Goal: Task Accomplishment & Management: Manage account settings

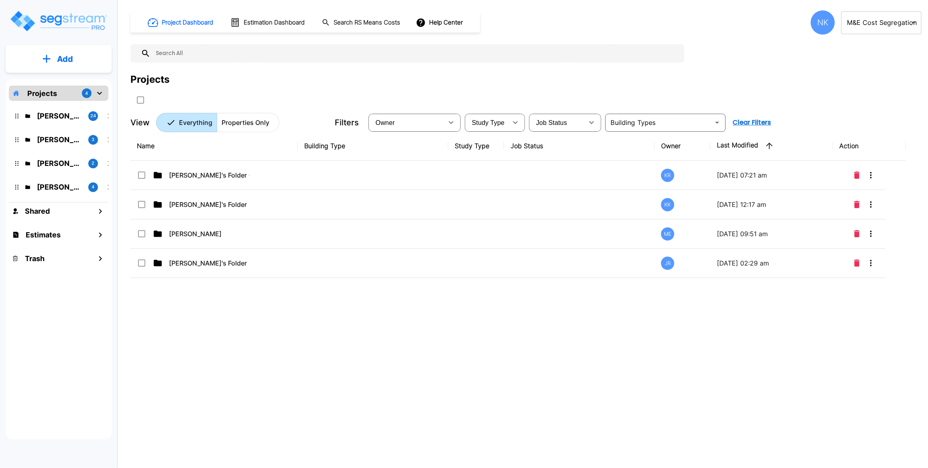
click at [883, 22] on body "× Your report is being generated. Be patient! × We're working on your Modificat…" at bounding box center [464, 234] width 928 height 468
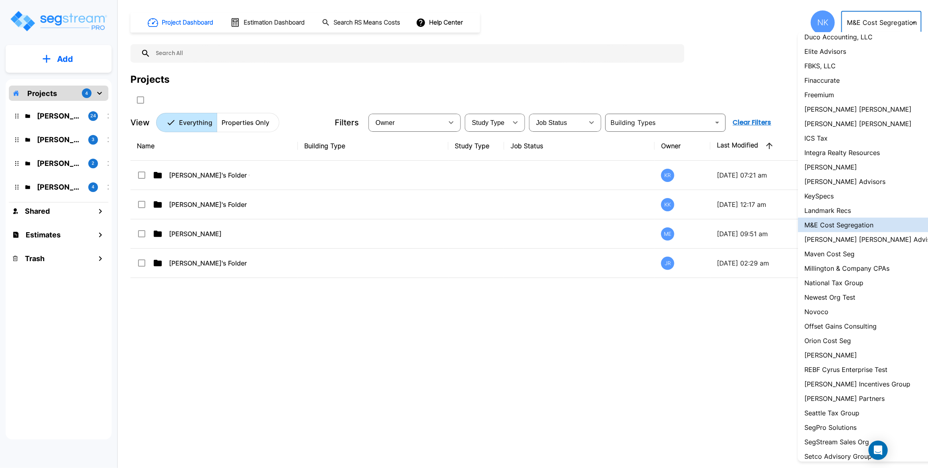
scroll to position [525, 0]
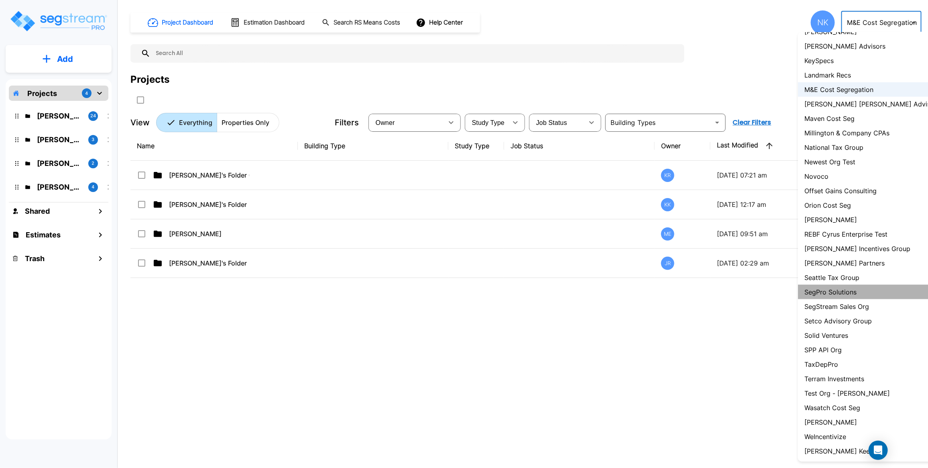
click at [844, 287] on p "SegPro Solutions" at bounding box center [831, 292] width 52 height 10
type input "110"
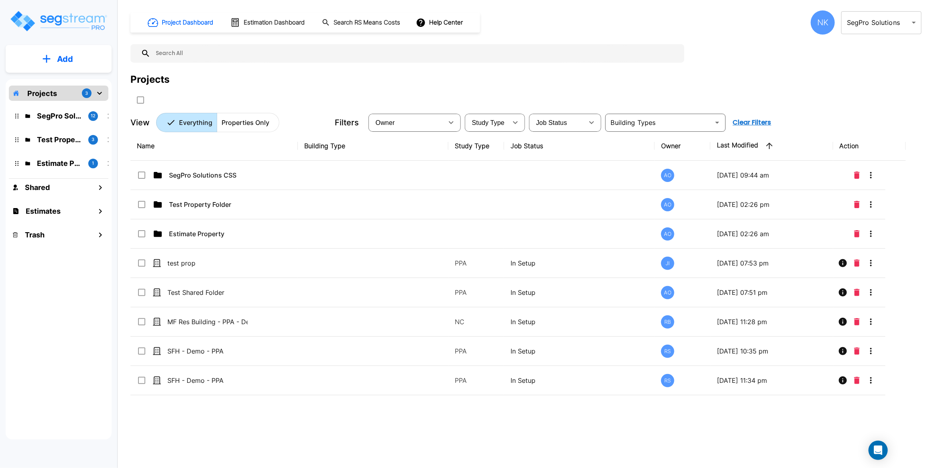
click at [820, 24] on div "NK" at bounding box center [823, 22] width 24 height 24
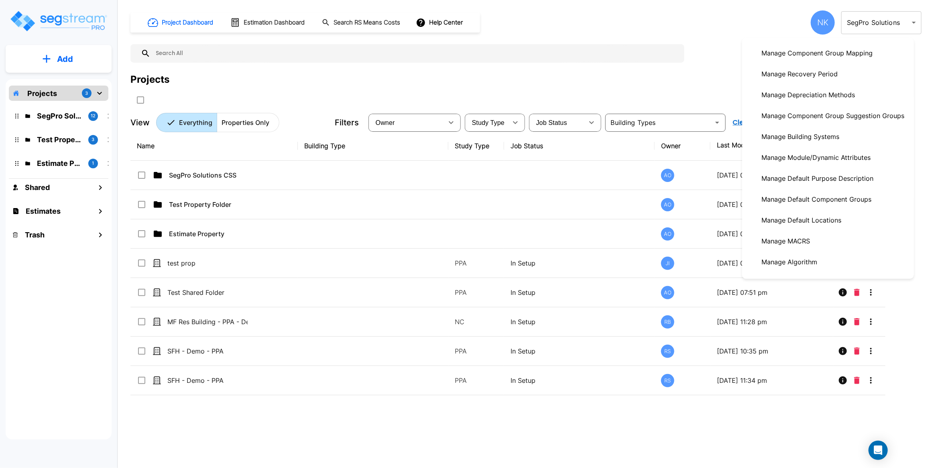
scroll to position [241, 0]
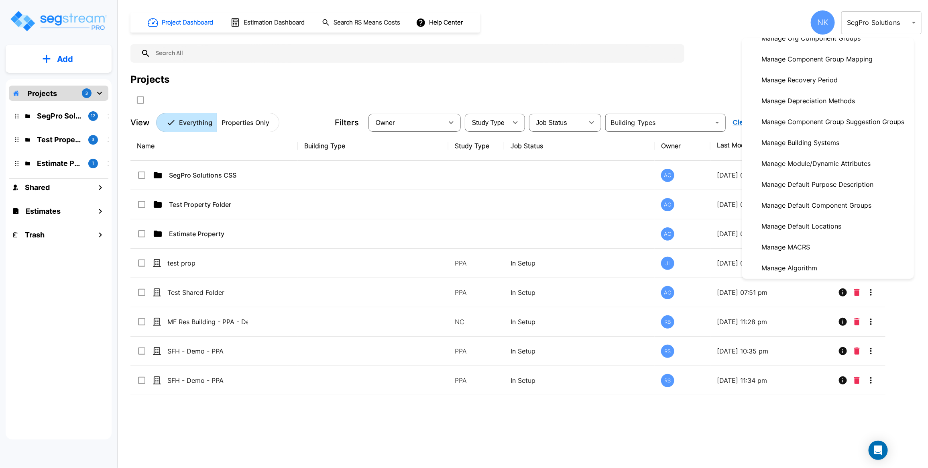
click at [820, 109] on p "Manage Depreciation Methods" at bounding box center [809, 101] width 100 height 16
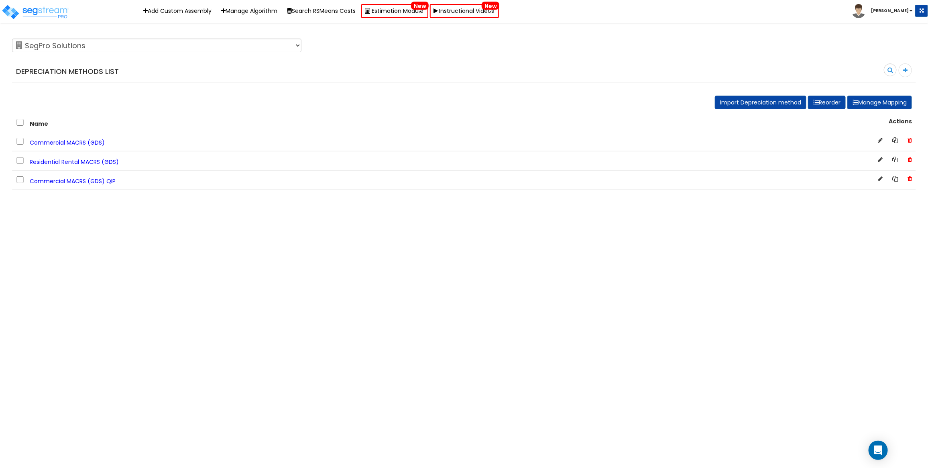
click at [89, 140] on span "Commercial MACRS (GDS)" at bounding box center [67, 143] width 75 height 8
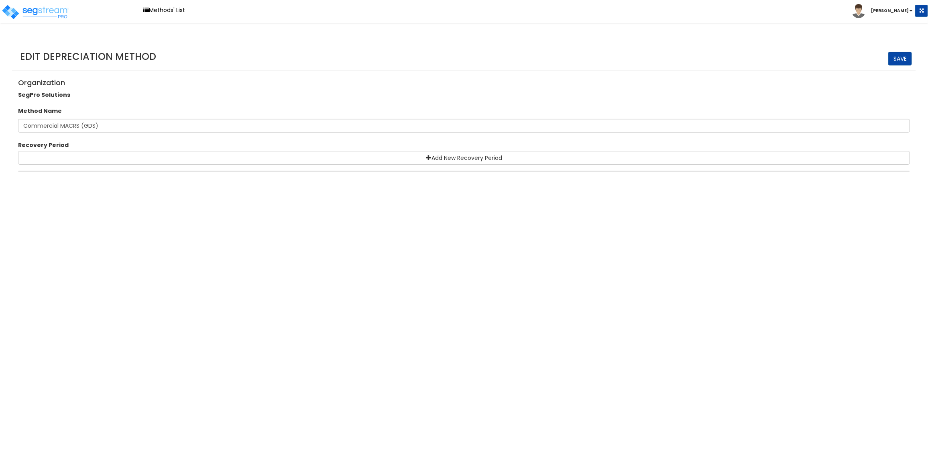
select select "5Y"
select select "10182"
select select "7Y"
select select "48830"
select select "11974"
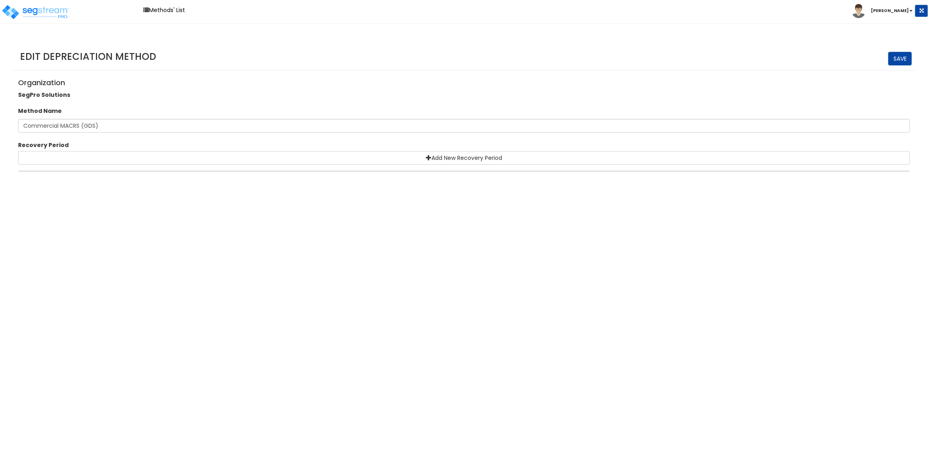
select select "15Y"
select select "3666"
select select "31875"
select select "275Y"
select select
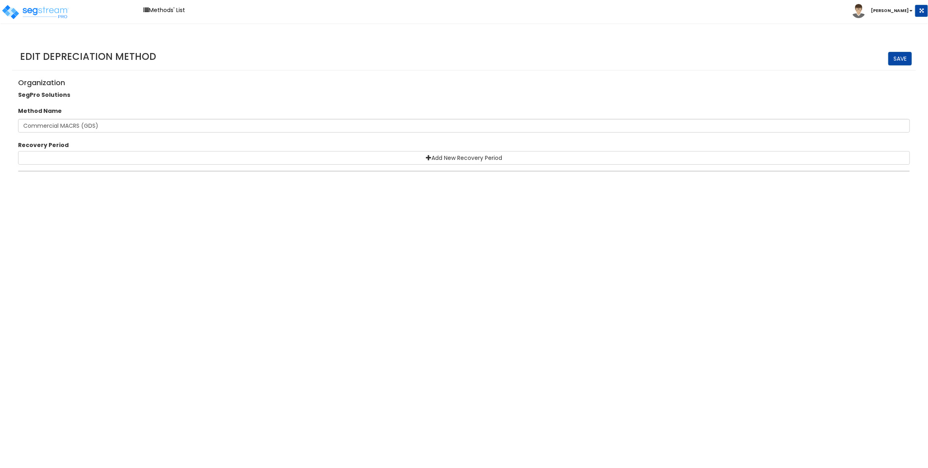
select select
select select "39Y"
select select "31302"
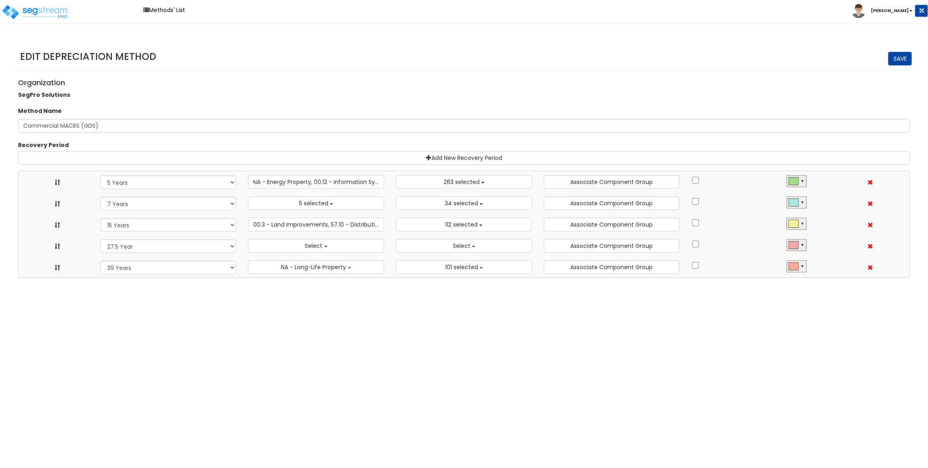
scroll to position [9, 0]
click at [155, 8] on link "Methods' List" at bounding box center [164, 10] width 50 height 12
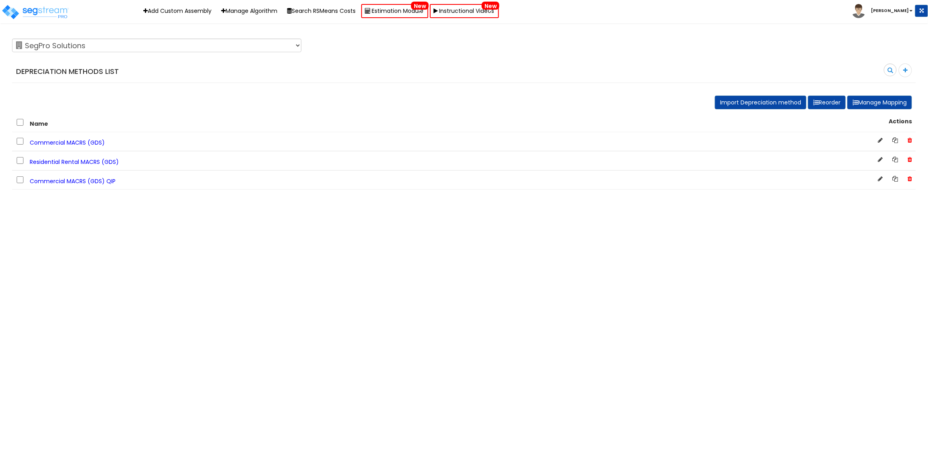
click at [90, 145] on span "Commercial MACRS (GDS)" at bounding box center [67, 143] width 75 height 8
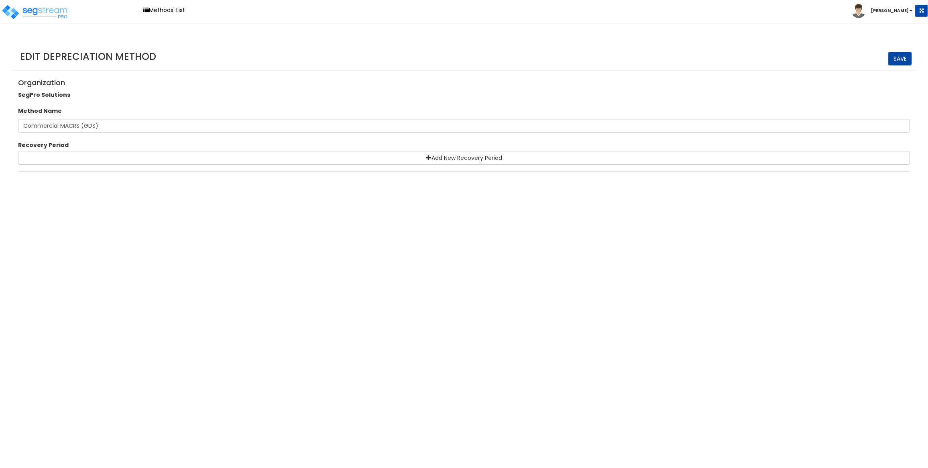
select select "5Y"
select select "10182"
select select "7Y"
select select "48830"
select select "11974"
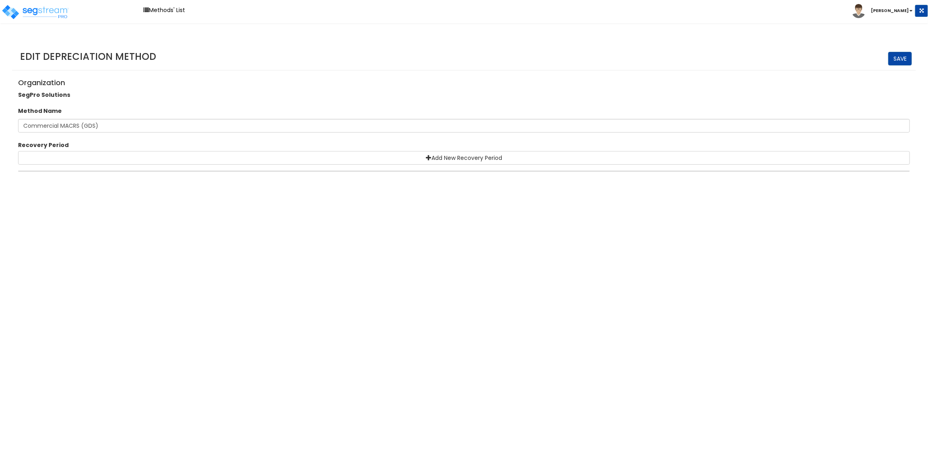
select select "15Y"
select select "3666"
select select "31875"
select select "275Y"
select select
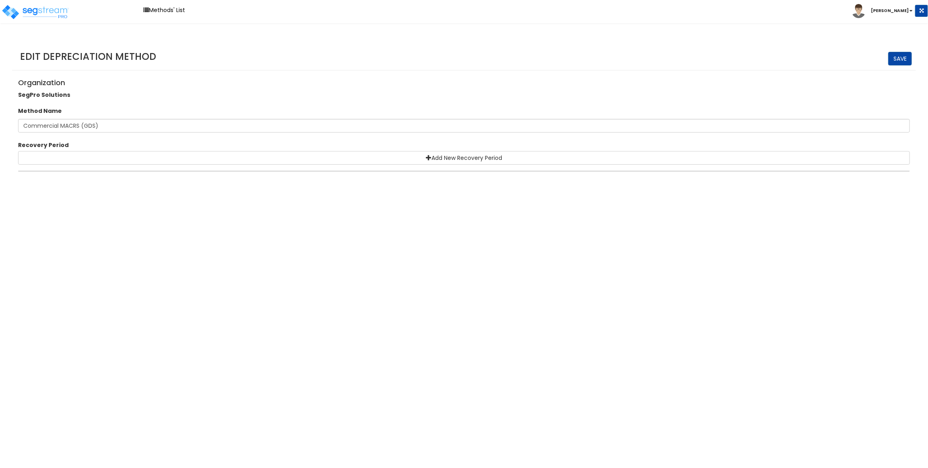
select select
select select "39Y"
select select "31302"
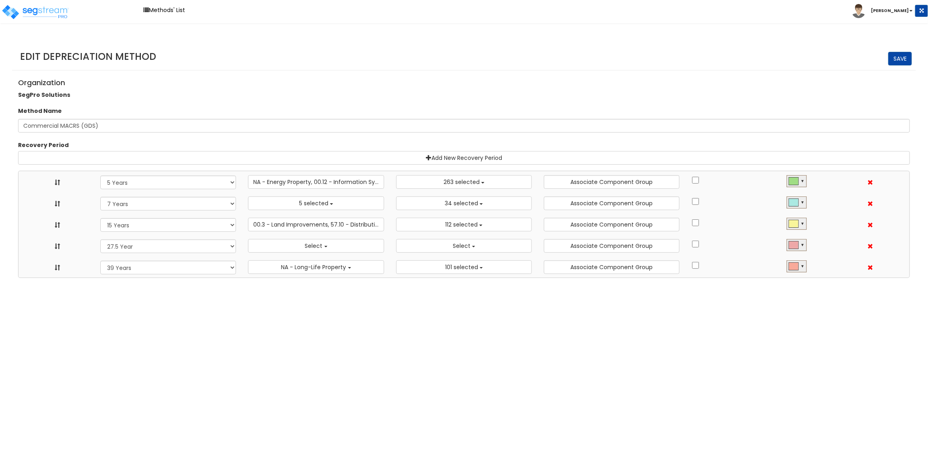
scroll to position [9, 0]
click at [175, 10] on link "Methods' List" at bounding box center [164, 10] width 50 height 12
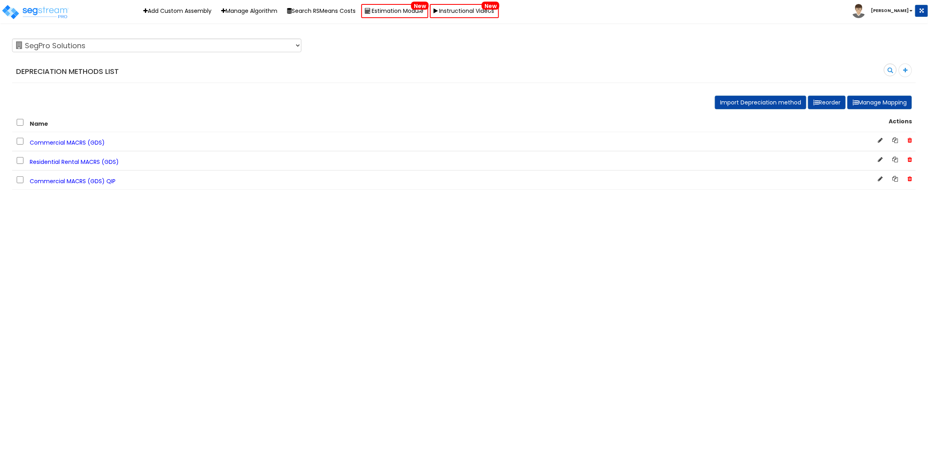
click at [101, 165] on span "Residential Rental MACRS (GDS)" at bounding box center [74, 162] width 89 height 8
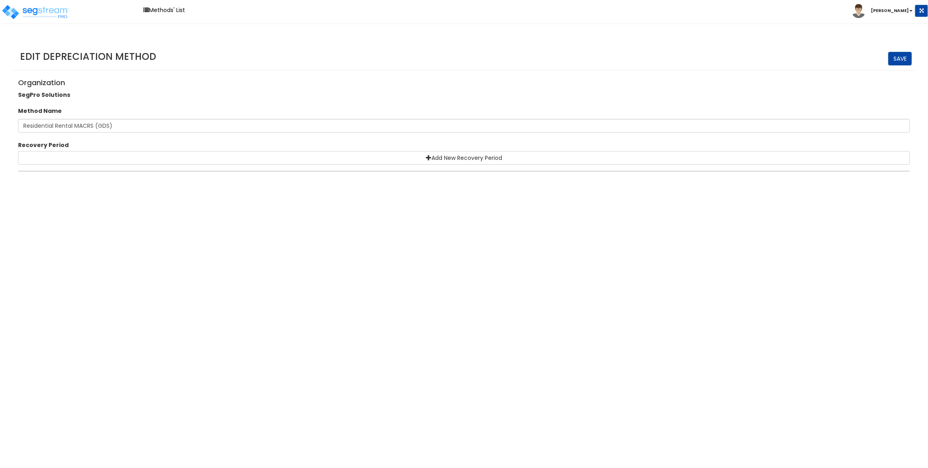
select select "5Y"
select select "10182"
select select "7Y"
select select "48830"
select select "11974"
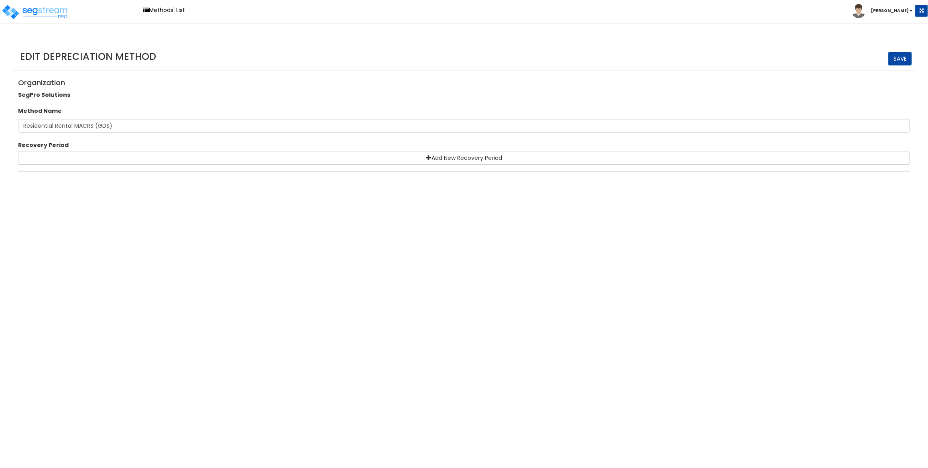
select select "15Y"
select select "3666"
select select "31875"
select select "275Y"
select select "31302"
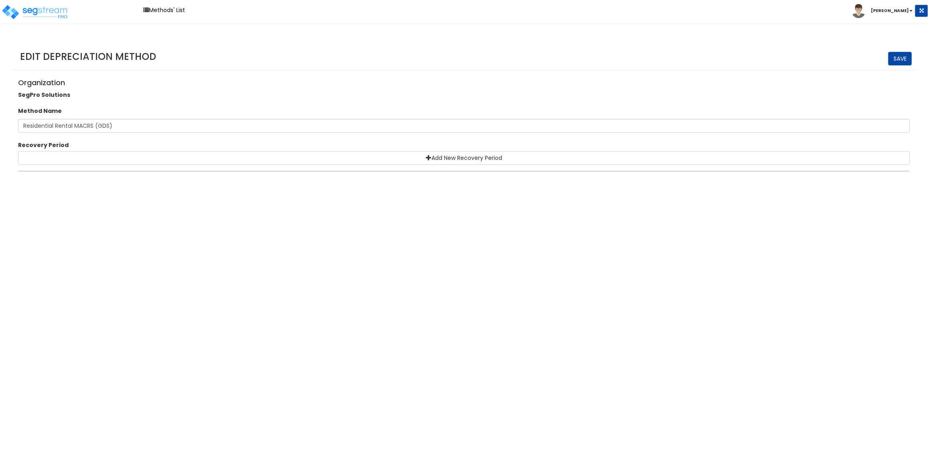
select select "39Y"
select select
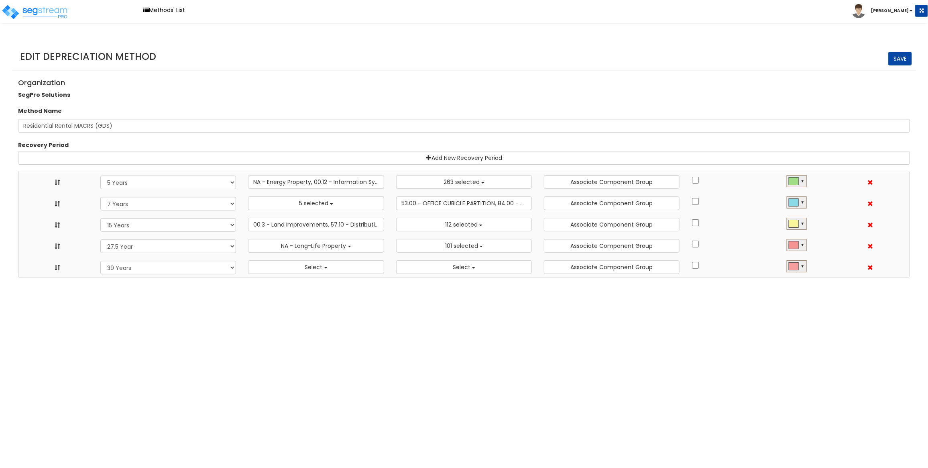
scroll to position [9, 0]
click at [169, 15] on link "Methods' List" at bounding box center [164, 10] width 50 height 12
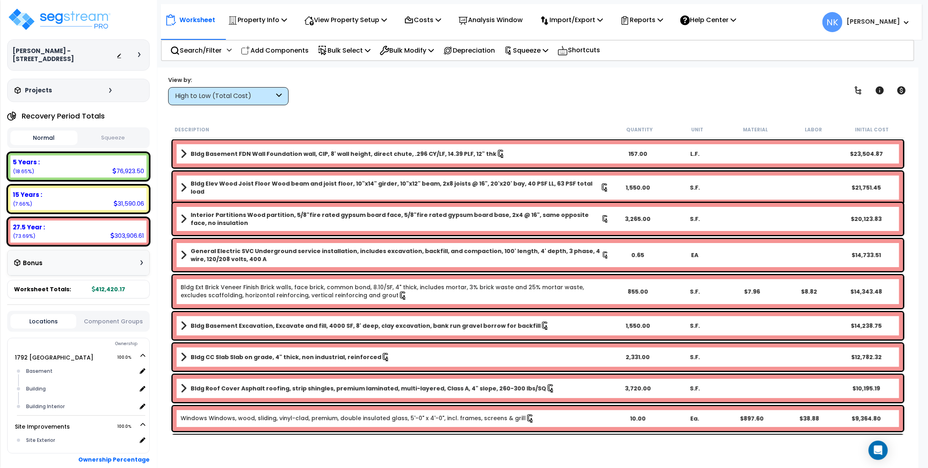
click at [138, 55] on icon at bounding box center [139, 54] width 2 height 5
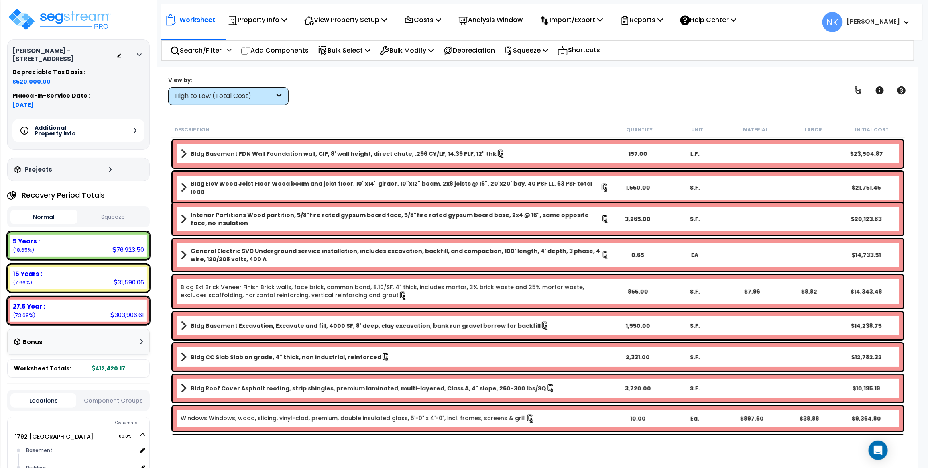
click at [133, 126] on div "Additional Property Info" at bounding box center [78, 130] width 132 height 23
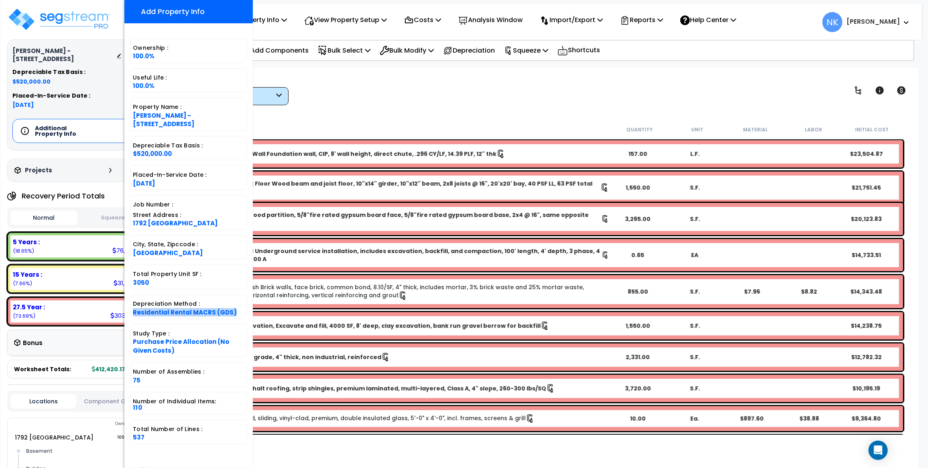
drag, startPoint x: 240, startPoint y: 312, endPoint x: 133, endPoint y: 310, distance: 107.2
click at [133, 310] on div "Depreciation Method : Residential Rental MACRS (GDS)" at bounding box center [189, 306] width 116 height 24
click at [346, 98] on div "View by: High to Low (Total Cost) High to Low (Total Cost)" at bounding box center [537, 90] width 745 height 30
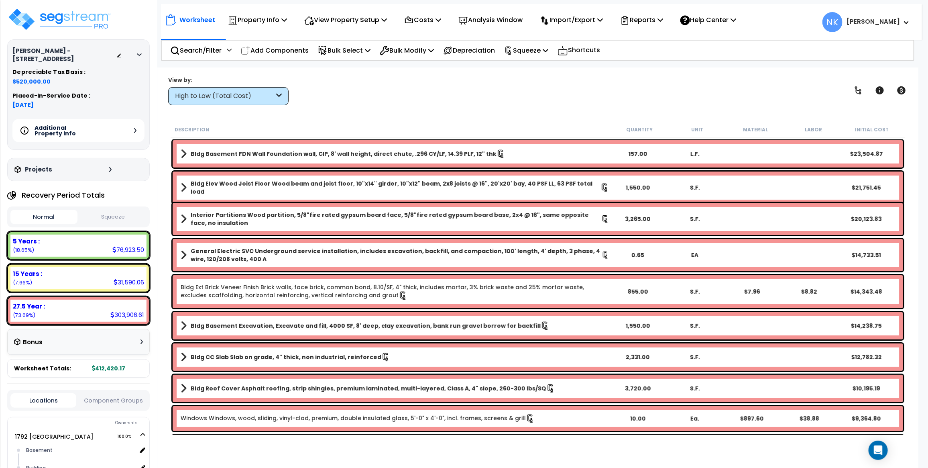
click at [134, 135] on div "Additional Property Info" at bounding box center [78, 130] width 132 height 23
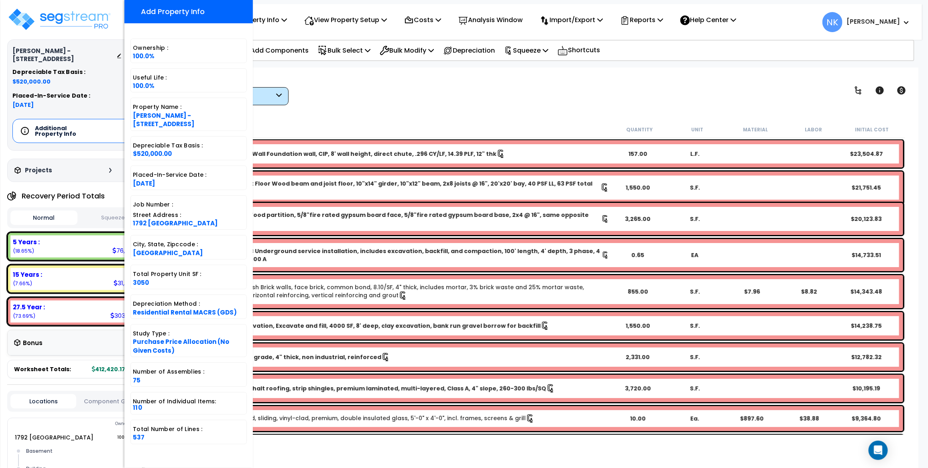
click at [330, 115] on div "Worksheet Property Info Property Setup Add Property Unit Template property Clon…" at bounding box center [537, 301] width 761 height 468
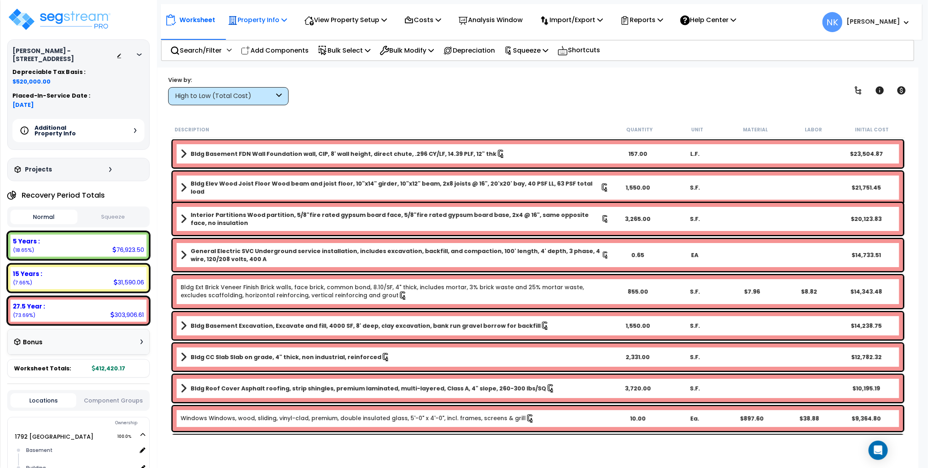
click at [286, 19] on icon at bounding box center [284, 19] width 6 height 6
click at [274, 87] on link "Clone property" at bounding box center [264, 89] width 80 height 16
click at [258, 14] on p "Property Info" at bounding box center [257, 19] width 59 height 11
click at [256, 37] on link "Property Setup" at bounding box center [264, 38] width 80 height 16
click at [348, 45] on p "Bulk Select" at bounding box center [344, 50] width 53 height 11
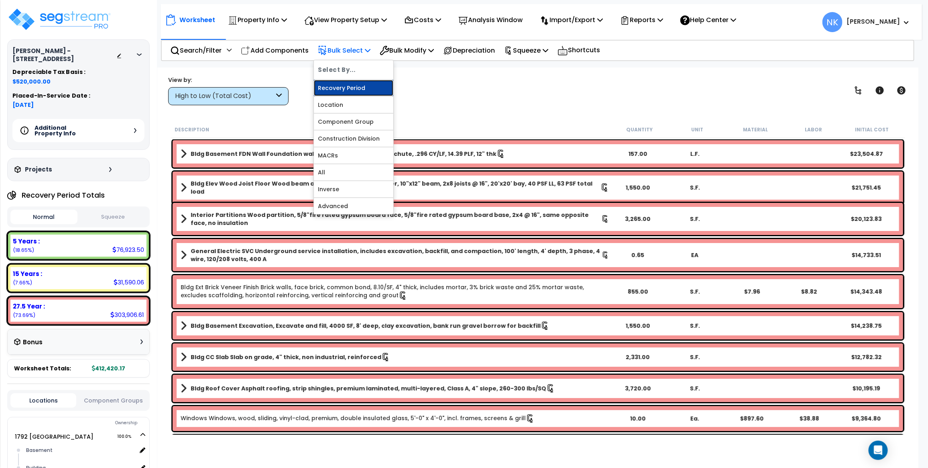
click at [337, 89] on link "Recovery Period" at bounding box center [354, 88] width 80 height 16
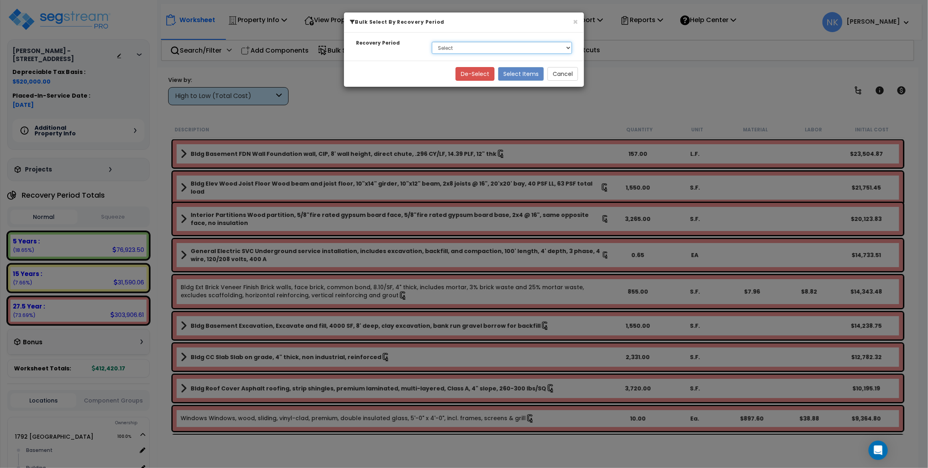
select select "275Y"
click at [432, 42] on select "Select 5 Years 15 Years 27.5 Year" at bounding box center [502, 48] width 140 height 12
click at [521, 78] on button "Select Items" at bounding box center [521, 74] width 46 height 14
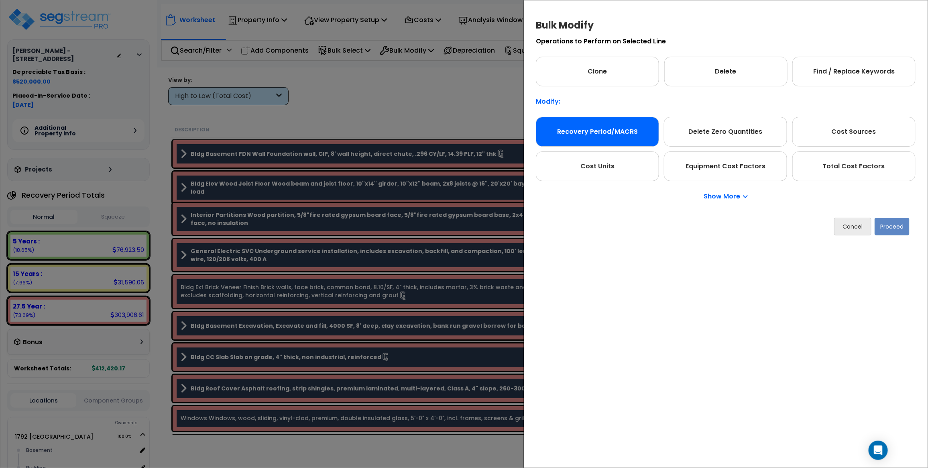
click at [613, 145] on div "Recovery Period/MACRS" at bounding box center [597, 132] width 123 height 30
click at [887, 225] on button "Proceed" at bounding box center [892, 227] width 35 height 18
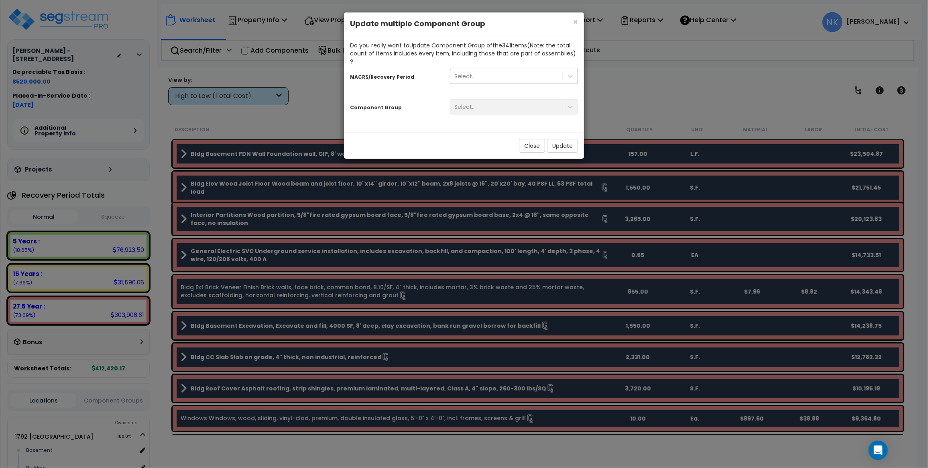
click at [511, 72] on div "Select..." at bounding box center [507, 76] width 112 height 13
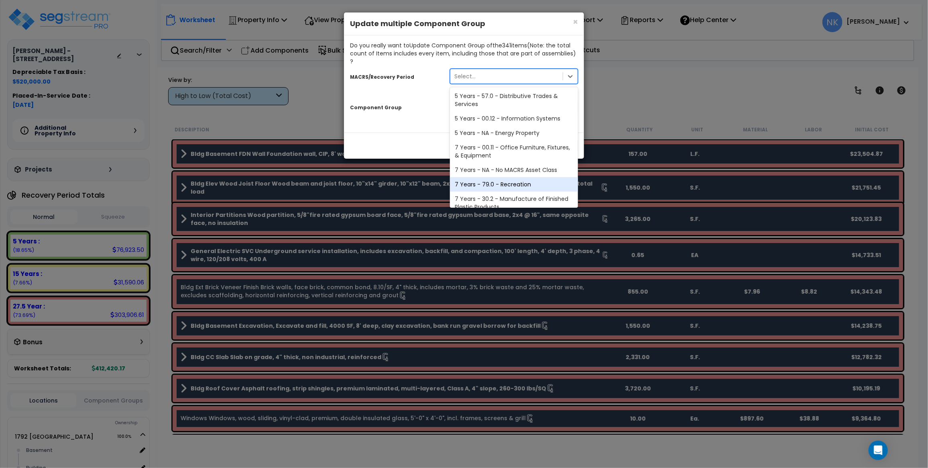
scroll to position [112, 0]
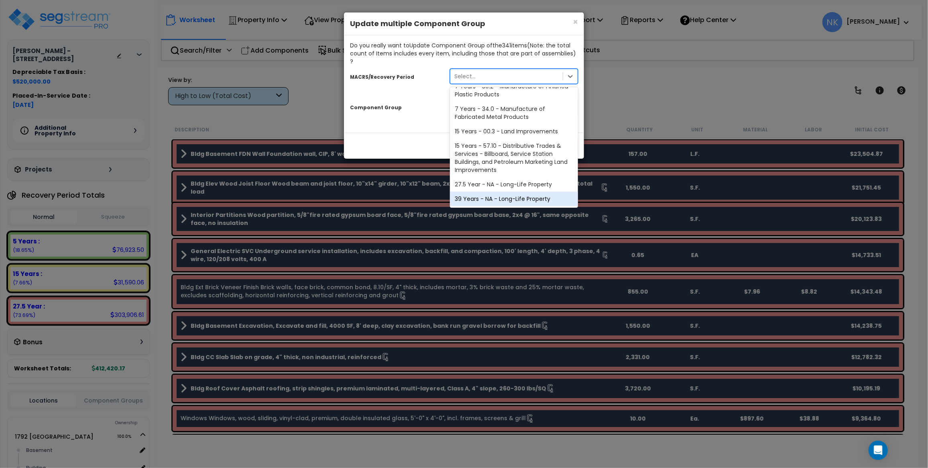
click at [499, 192] on div "39 Years - NA - Long-Life Property" at bounding box center [514, 199] width 128 height 14
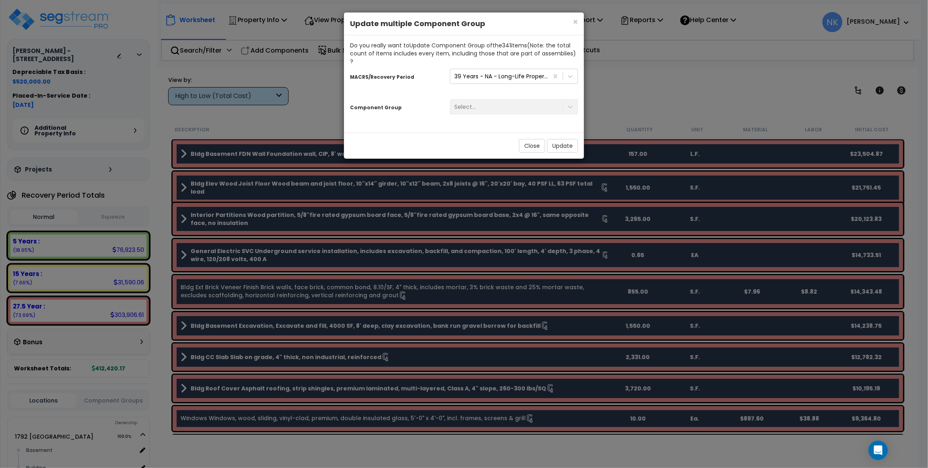
click at [491, 100] on div "Select..." at bounding box center [514, 106] width 140 height 15
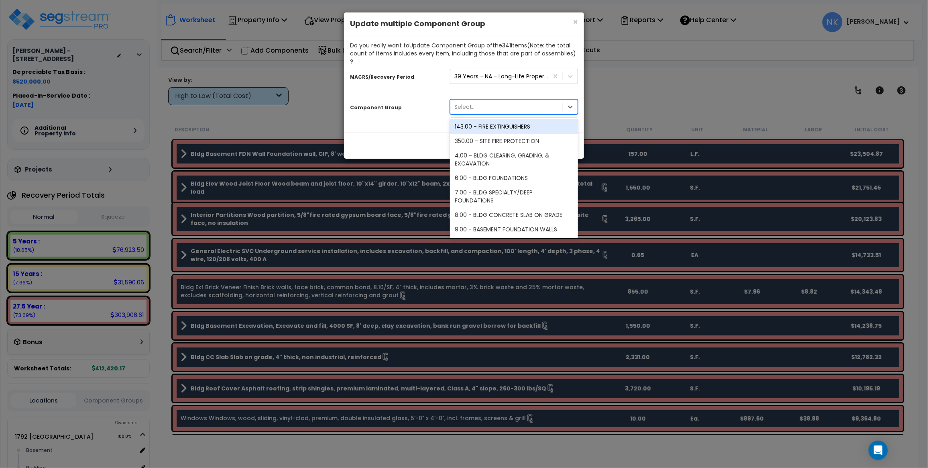
click at [473, 103] on div "Select..." at bounding box center [465, 107] width 21 height 8
click at [418, 133] on div "Close Update" at bounding box center [464, 146] width 240 height 26
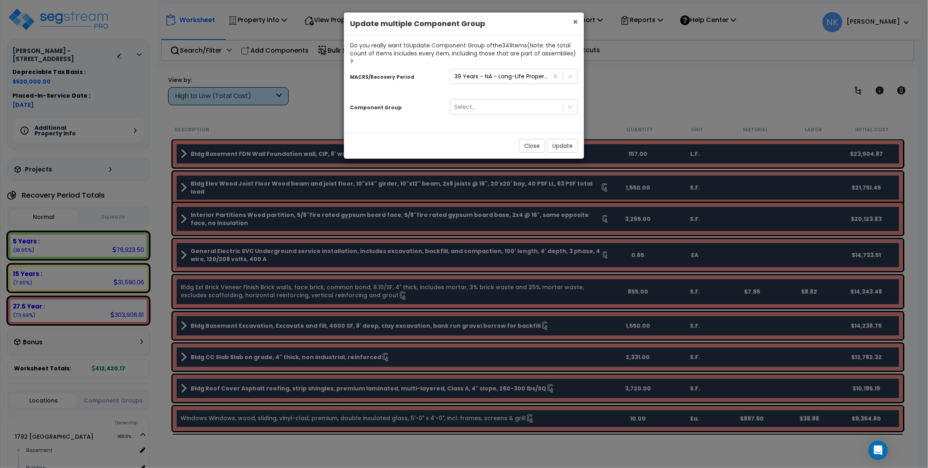
click at [573, 20] on span "×" at bounding box center [575, 22] width 5 height 12
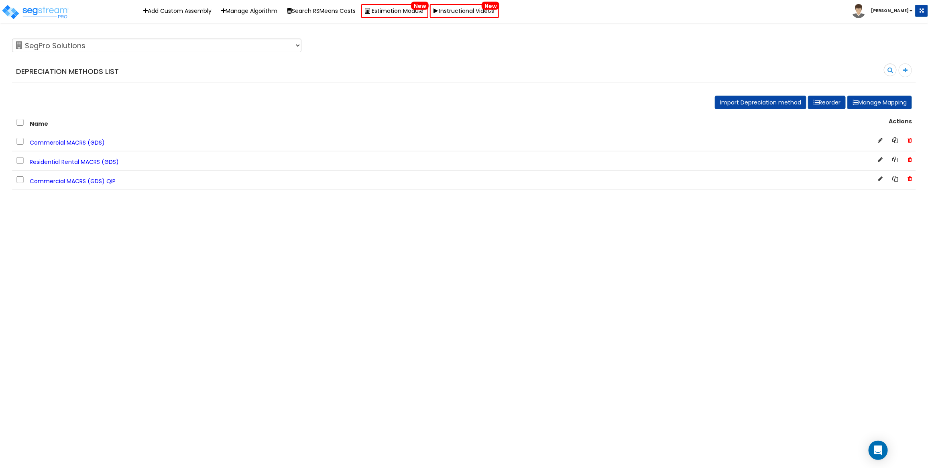
click at [76, 143] on span "Commercial MACRS (GDS)" at bounding box center [67, 143] width 75 height 8
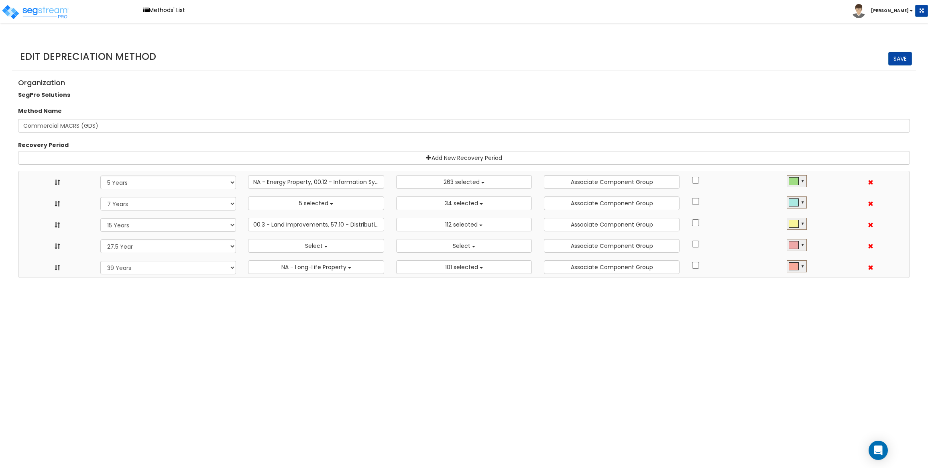
select select "5Y"
select select "10182"
select select "7Y"
select select "48830"
select select "11974"
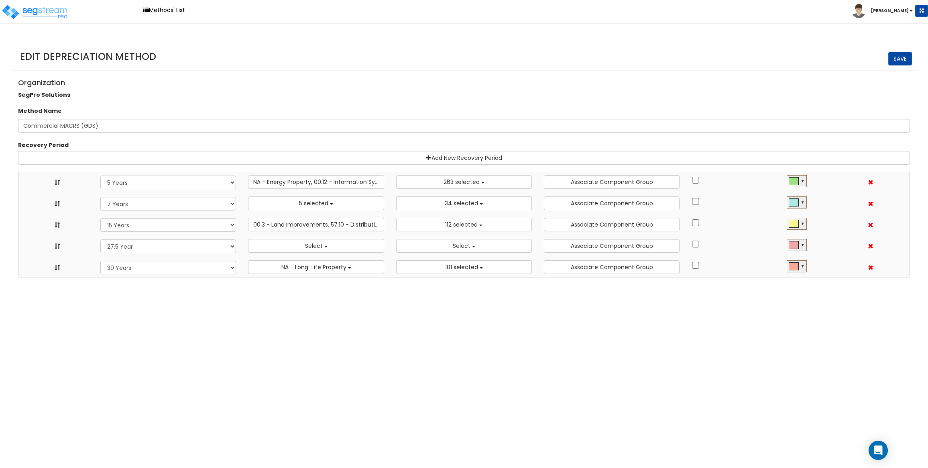
select select "15Y"
select select "3666"
select select "31875"
select select "275Y"
select select
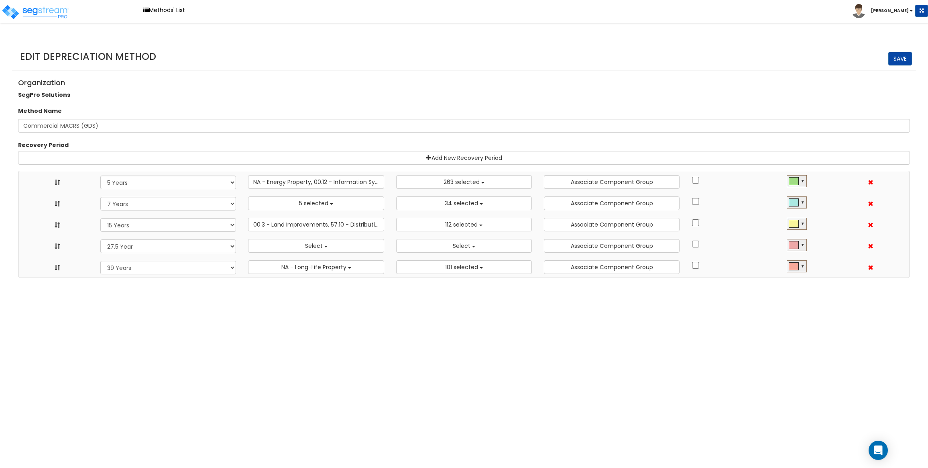
select select
select select "39Y"
select select "31302"
click at [163, 11] on link "Methods' List" at bounding box center [164, 10] width 50 height 12
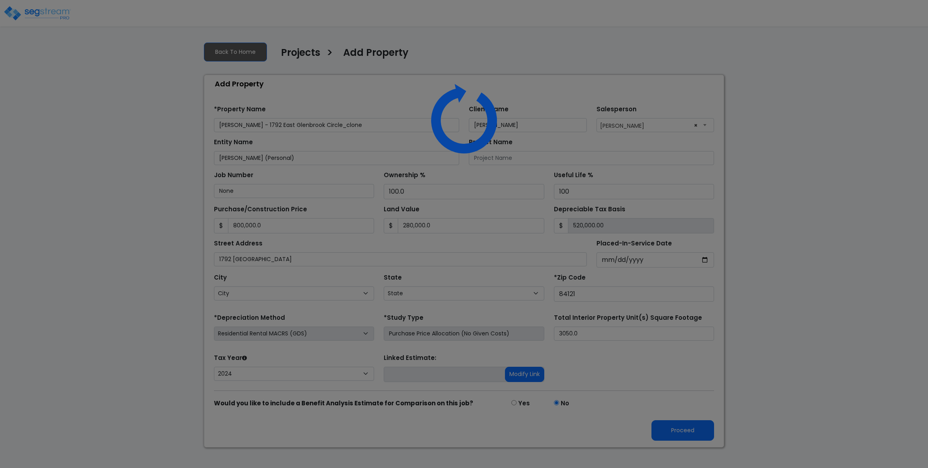
select select "RRM(_30"
select select "2024"
select select "UT"
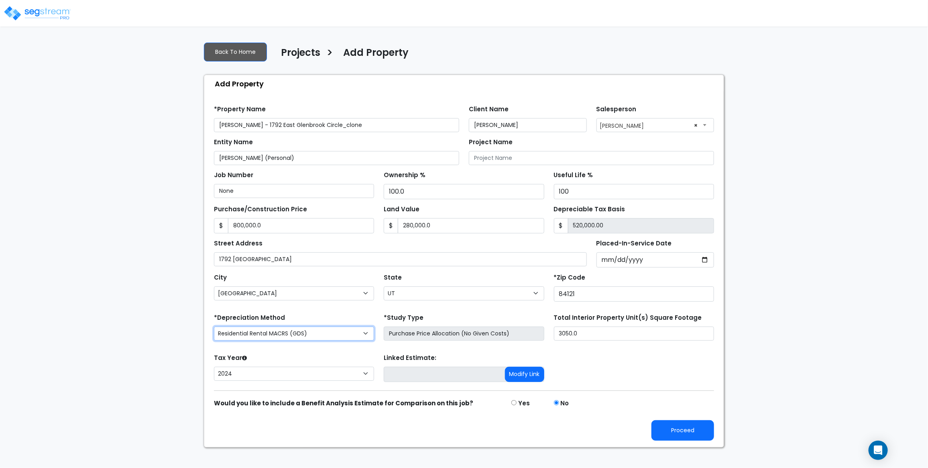
select select "CM(_119"
click at [659, 438] on button "Proceed" at bounding box center [683, 430] width 63 height 20
type input "800000"
type input "280000"
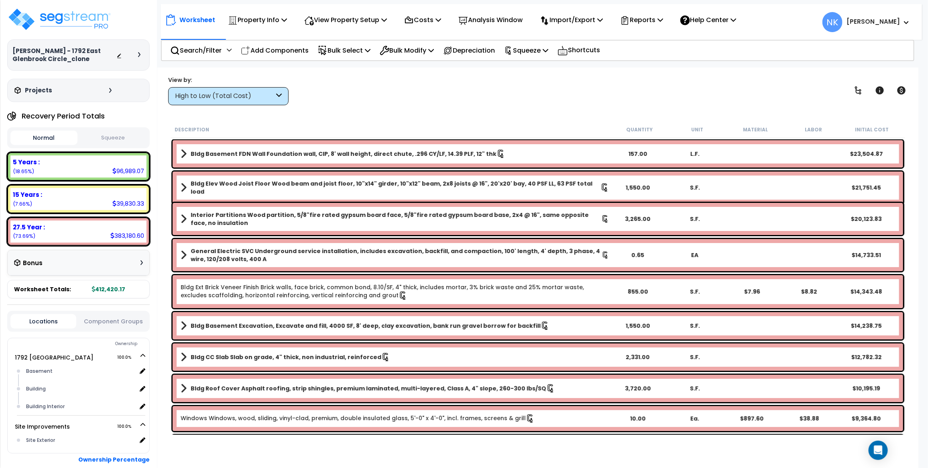
click at [141, 53] on div at bounding box center [141, 54] width 6 height 5
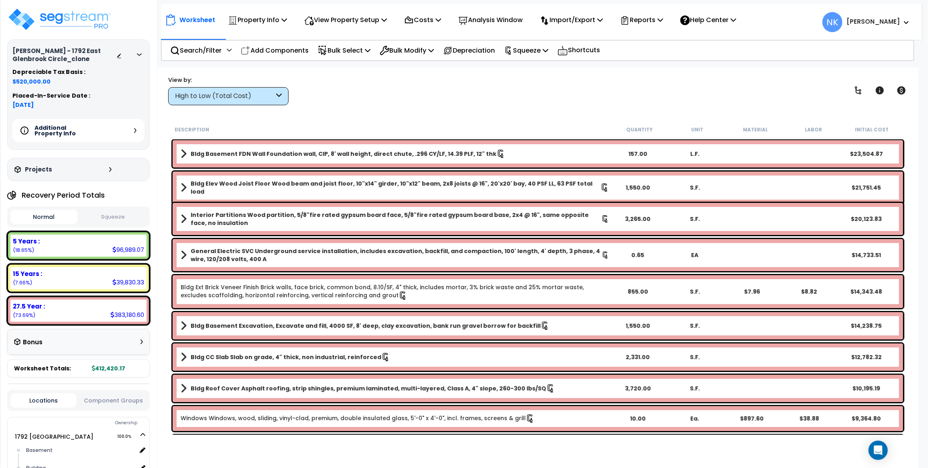
click at [134, 131] on icon at bounding box center [135, 130] width 2 height 5
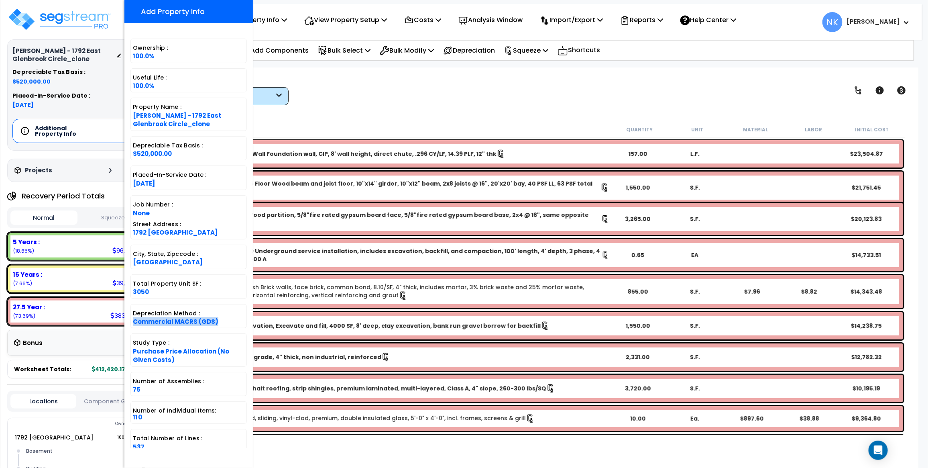
drag, startPoint x: 135, startPoint y: 324, endPoint x: 216, endPoint y: 321, distance: 81.2
click at [216, 321] on div "Depreciation Method : Commercial MACRS (GDS)" at bounding box center [189, 316] width 116 height 24
click at [385, 101] on div "View by: High to Low (Total Cost) High to Low (Total Cost)" at bounding box center [537, 90] width 745 height 30
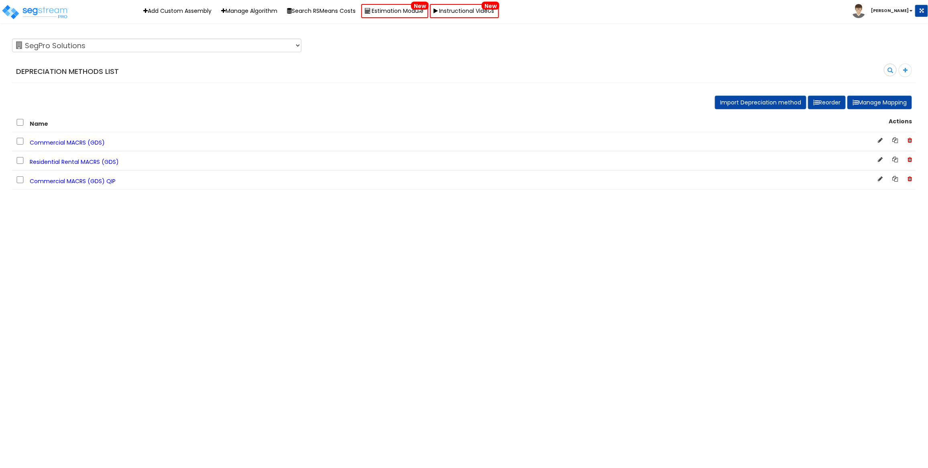
click at [86, 161] on span "Residential Rental MACRS (GDS)" at bounding box center [74, 162] width 89 height 8
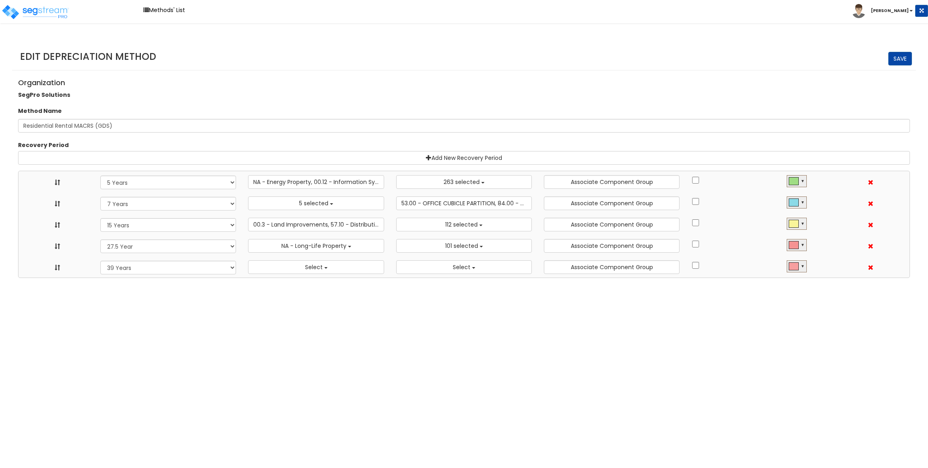
select select "5Y"
select select "10182"
select select "7Y"
select select "48830"
select select "11974"
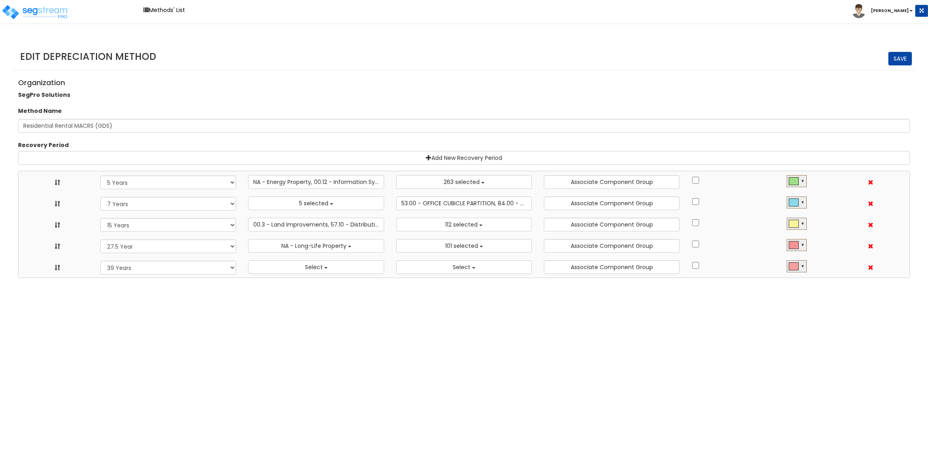
select select "15Y"
select select "3666"
select select "31875"
select select "275Y"
select select "31302"
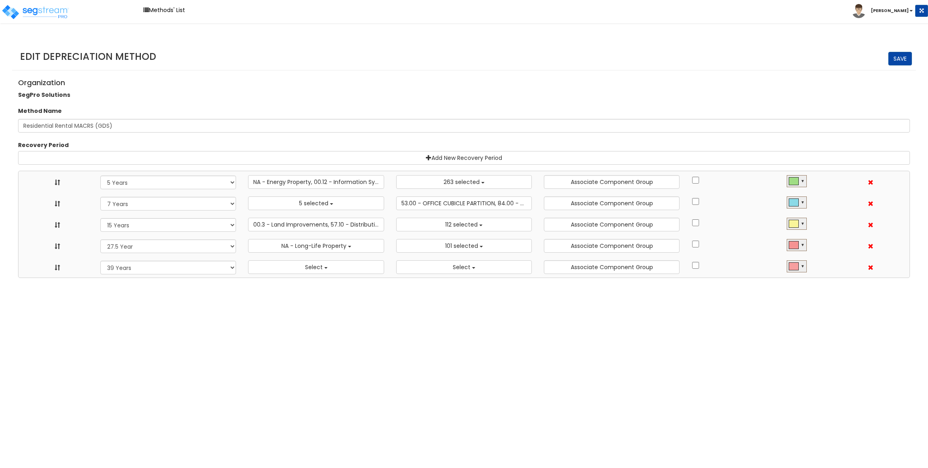
select select "39Y"
select select
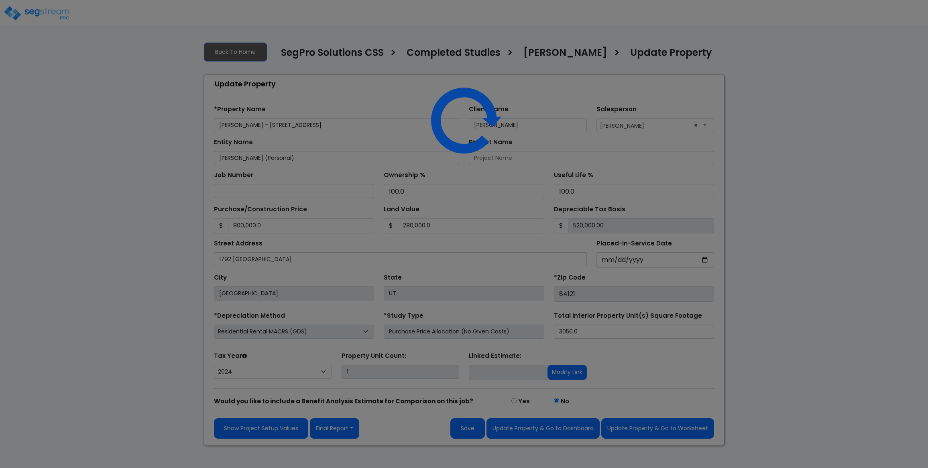
select select "2024"
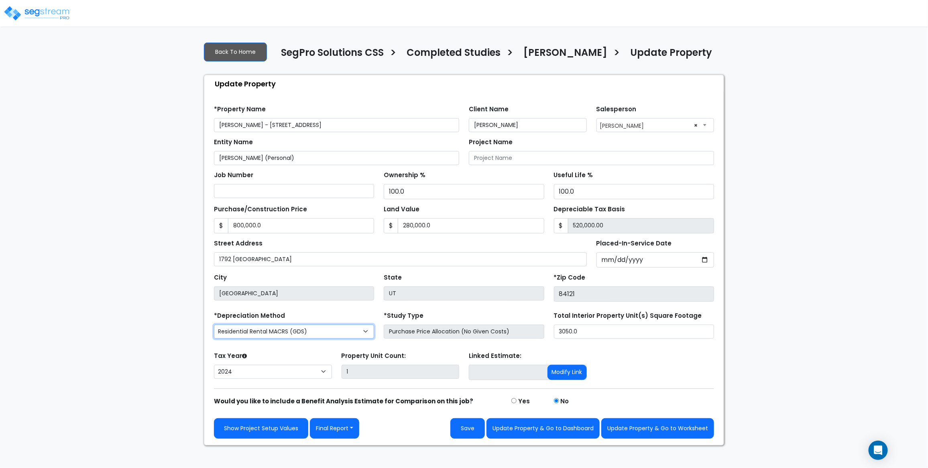
drag, startPoint x: 231, startPoint y: 339, endPoint x: 188, endPoint y: 335, distance: 43.5
click at [188, 335] on div "We are Building your Property. So please grab a coffee and let us do the heavy …" at bounding box center [464, 240] width 928 height 410
drag, startPoint x: 260, startPoint y: 338, endPoint x: 183, endPoint y: 333, distance: 77.6
click at [183, 333] on div "We are Building your Property. So please grab a coffee and let us do the heavy …" at bounding box center [464, 240] width 928 height 410
drag, startPoint x: 234, startPoint y: 337, endPoint x: 176, endPoint y: 329, distance: 58.4
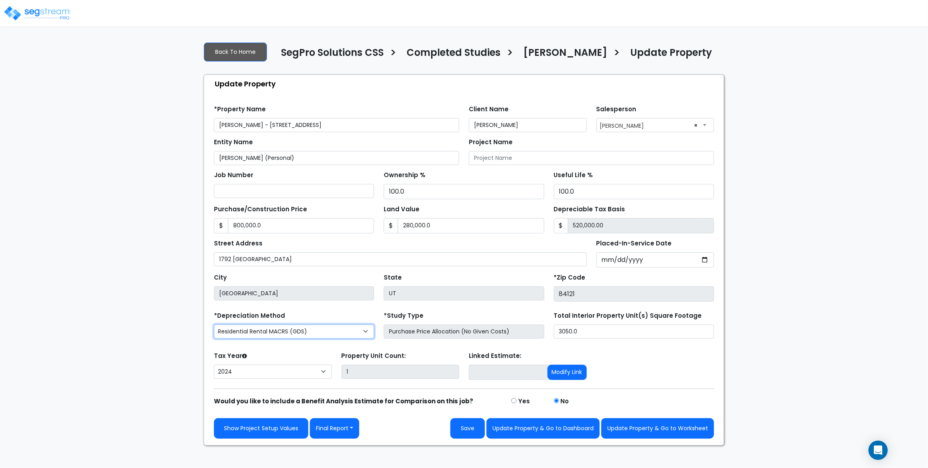
click at [176, 329] on div "We are Building your Property. So please grab a coffee and let us do the heavy …" at bounding box center [464, 240] width 928 height 410
drag, startPoint x: 264, startPoint y: 345, endPoint x: 167, endPoint y: 322, distance: 100.4
click at [167, 322] on div "We are Building your Property. So please grab a coffee and let us do the heavy …" at bounding box center [464, 240] width 928 height 410
